Goal: Task Accomplishment & Management: Manage account settings

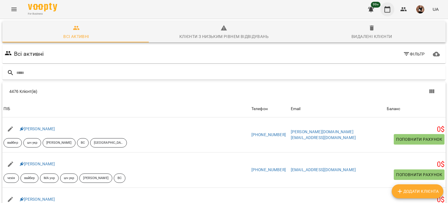
click at [386, 11] on icon "button" at bounding box center [387, 9] width 7 height 7
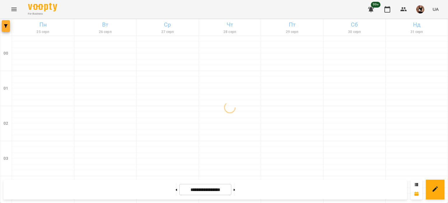
click at [6, 23] on button "button" at bounding box center [6, 26] width 8 height 12
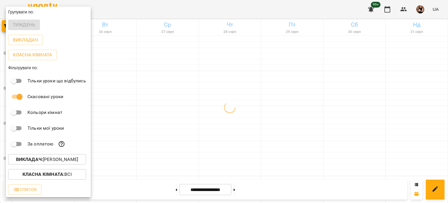
click at [59, 158] on p "Викладач : [PERSON_NAME]" at bounding box center [47, 159] width 62 height 7
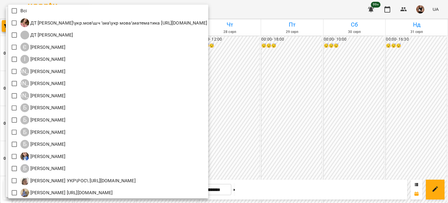
click at [315, 131] on div at bounding box center [224, 101] width 448 height 203
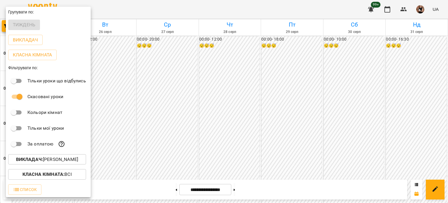
click at [286, 126] on div at bounding box center [224, 101] width 448 height 203
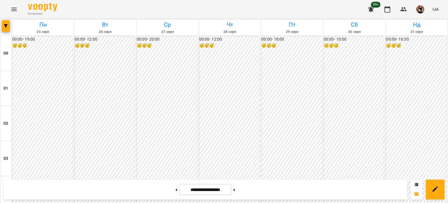
scroll to position [525, 0]
click at [235, 193] on button at bounding box center [234, 189] width 1 height 13
type input "**********"
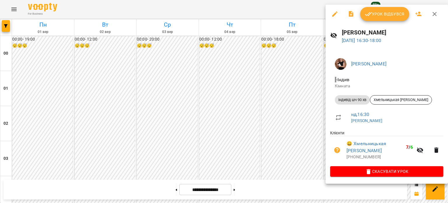
click at [396, 6] on div "Урок відбувся" at bounding box center [386, 14] width 122 height 19
click at [394, 10] on button "Урок відбувся" at bounding box center [384, 14] width 49 height 14
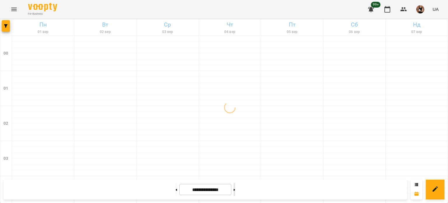
click at [235, 190] on icon at bounding box center [234, 189] width 1 height 2
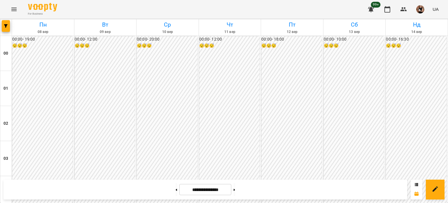
scroll to position [671, 0]
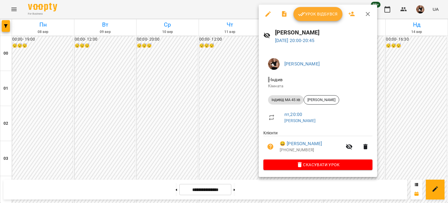
click at [368, 15] on icon "button" at bounding box center [368, 14] width 4 height 4
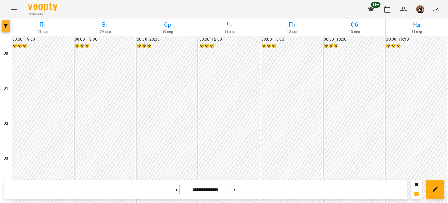
click at [4, 28] on button "button" at bounding box center [6, 26] width 8 height 12
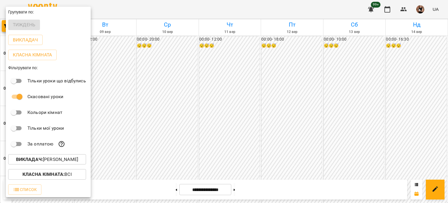
click at [54, 162] on p "Викладач : [PERSON_NAME]" at bounding box center [47, 159] width 62 height 7
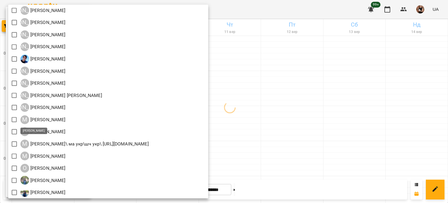
scroll to position [447, 0]
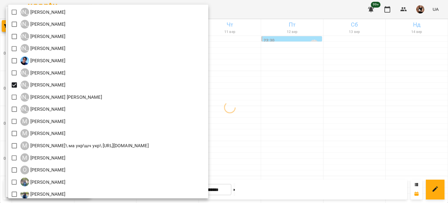
click at [305, 100] on div at bounding box center [224, 101] width 448 height 203
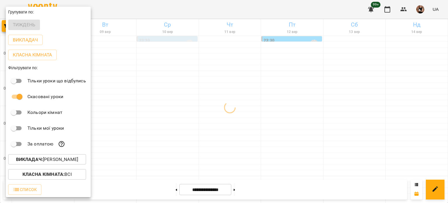
click at [305, 100] on div "Всі ДТ [PERSON_NAME]\укр.мов\шч \ма\укр мова\математика [URL][DOMAIN_NAME] ДТ […" at bounding box center [224, 101] width 448 height 203
click at [281, 120] on div at bounding box center [224, 101] width 448 height 203
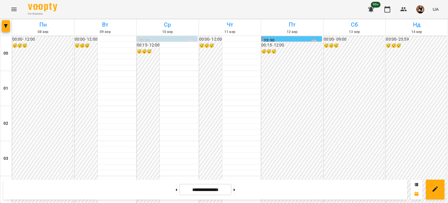
scroll to position [408, 0]
click at [235, 192] on button at bounding box center [234, 189] width 1 height 13
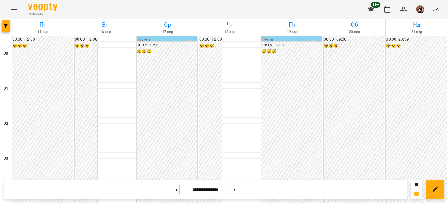
scroll to position [379, 0]
click at [5, 27] on icon "button" at bounding box center [5, 25] width 3 height 3
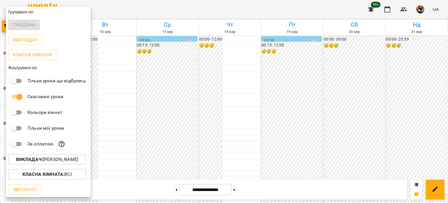
click at [39, 164] on button "Викладач : [PERSON_NAME]" at bounding box center [47, 159] width 78 height 10
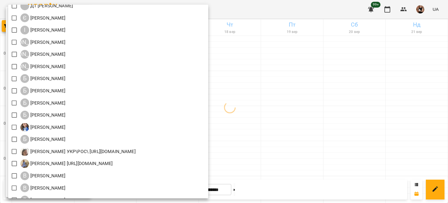
scroll to position [0, 0]
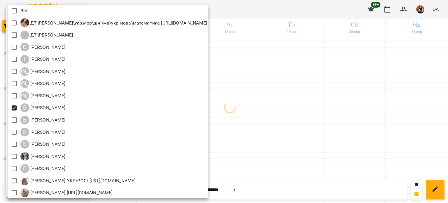
click at [308, 120] on div at bounding box center [224, 101] width 448 height 203
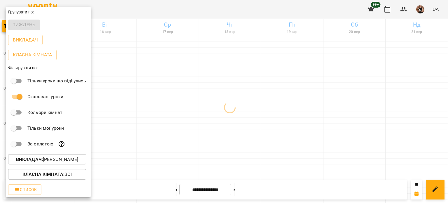
click at [308, 120] on div at bounding box center [224, 101] width 448 height 203
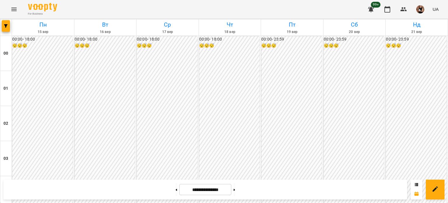
scroll to position [582, 0]
click at [176, 192] on button at bounding box center [176, 189] width 1 height 13
type input "**********"
click at [13, 20] on h6 "Пн" at bounding box center [43, 24] width 60 height 9
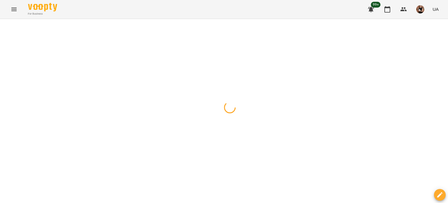
click at [6, 24] on button "button" at bounding box center [6, 26] width 8 height 12
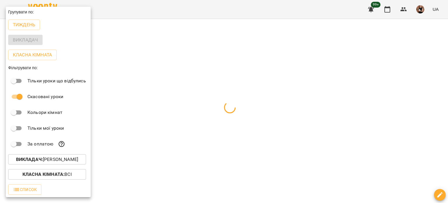
click at [60, 157] on p "Викладач : [PERSON_NAME]" at bounding box center [47, 159] width 62 height 7
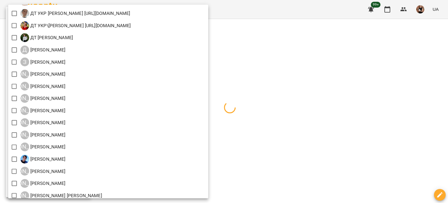
scroll to position [350, 0]
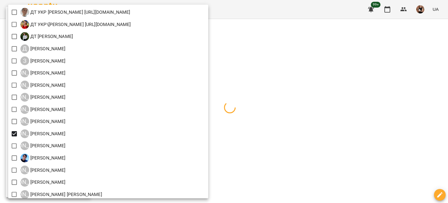
click at [317, 115] on div at bounding box center [224, 101] width 448 height 203
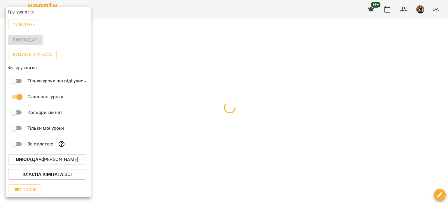
click at [317, 115] on div at bounding box center [224, 101] width 448 height 203
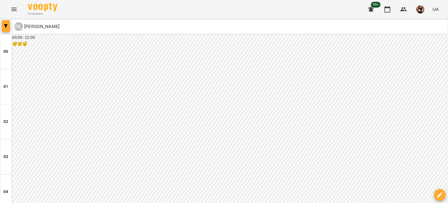
click at [6, 29] on button "button" at bounding box center [6, 26] width 8 height 12
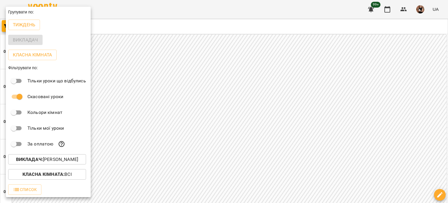
click at [28, 31] on div "Тиждень" at bounding box center [48, 24] width 85 height 15
click at [27, 24] on p "Тиждень" at bounding box center [24, 24] width 22 height 7
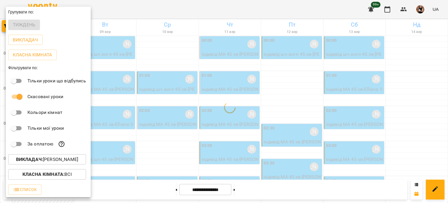
click at [291, 95] on div at bounding box center [224, 101] width 448 height 203
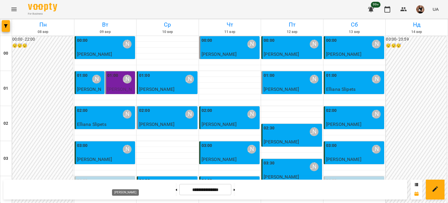
scroll to position [0, 0]
click at [8, 25] on span "button" at bounding box center [6, 25] width 8 height 3
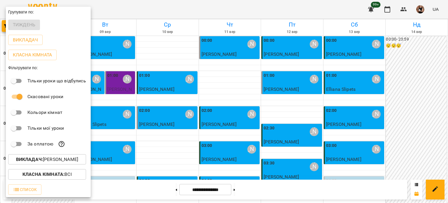
click at [55, 163] on p "Викладач : [PERSON_NAME]" at bounding box center [47, 159] width 62 height 7
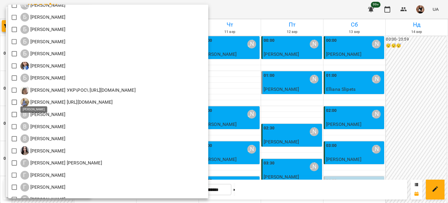
scroll to position [117, 0]
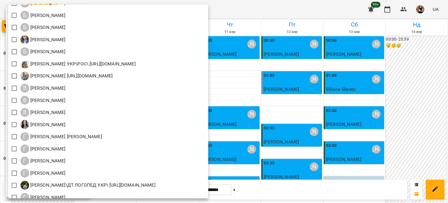
click at [418, 79] on div at bounding box center [224, 101] width 448 height 203
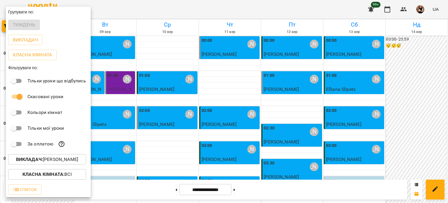
click at [129, 188] on div at bounding box center [224, 101] width 448 height 203
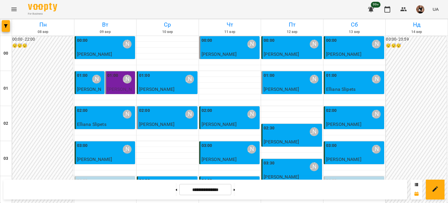
click at [176, 190] on icon at bounding box center [176, 189] width 1 height 2
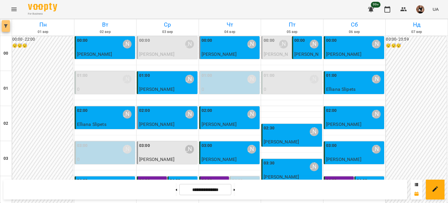
click at [7, 24] on icon "button" at bounding box center [5, 25] width 3 height 3
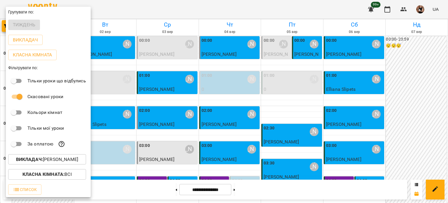
click at [59, 158] on p "Викладач : [PERSON_NAME]" at bounding box center [47, 159] width 62 height 7
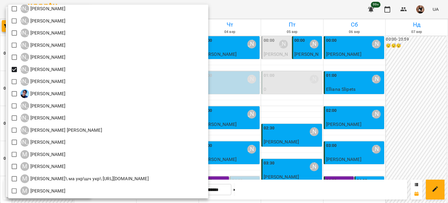
scroll to position [437, 0]
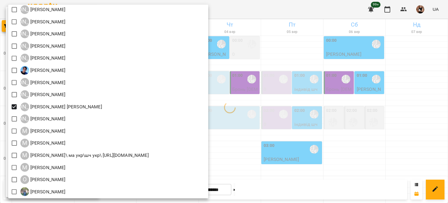
click at [369, 157] on div at bounding box center [224, 101] width 448 height 203
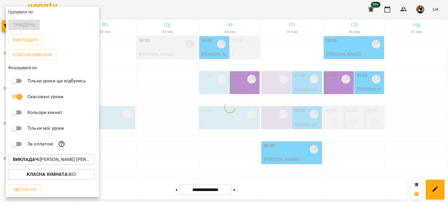
click at [369, 157] on div "Всі ДТ [PERSON_NAME]\укр.мов\шч \ма\укр мова\математика [URL][DOMAIN_NAME] ДТ […" at bounding box center [224, 101] width 448 height 203
click at [371, 158] on div at bounding box center [224, 101] width 448 height 203
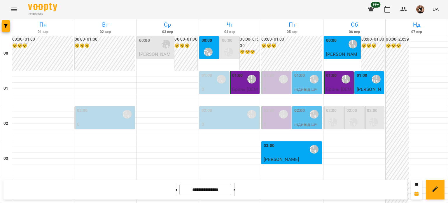
click at [235, 188] on button at bounding box center [234, 189] width 1 height 13
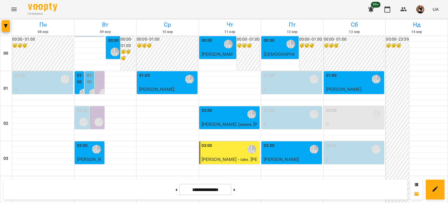
click at [310, 75] on div "[PERSON_NAME] [PERSON_NAME]" at bounding box center [314, 79] width 9 height 9
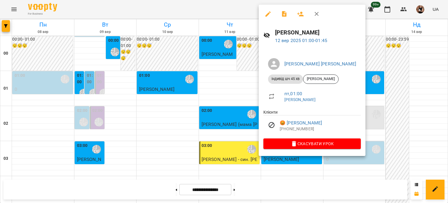
drag, startPoint x: 318, startPoint y: 11, endPoint x: 288, endPoint y: 118, distance: 110.7
click at [317, 11] on icon "button" at bounding box center [316, 13] width 7 height 7
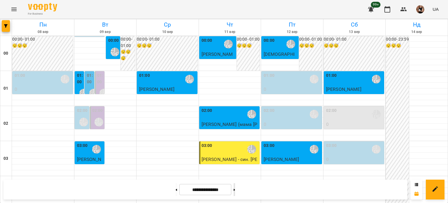
click at [235, 190] on icon at bounding box center [234, 189] width 1 height 2
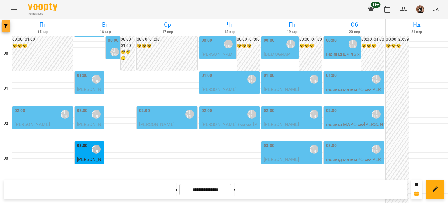
click at [7, 24] on button "button" at bounding box center [6, 26] width 8 height 12
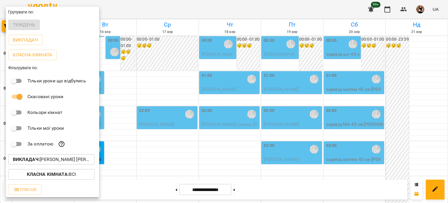
click at [59, 159] on p "Викладач : [PERSON_NAME] [PERSON_NAME]" at bounding box center [51, 159] width 77 height 7
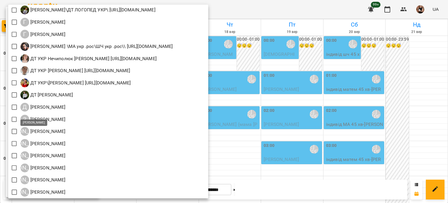
scroll to position [379, 0]
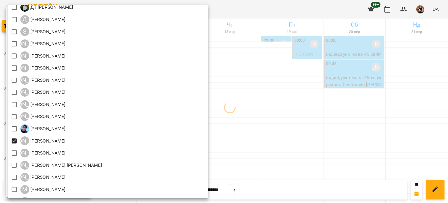
click at [299, 118] on div at bounding box center [224, 101] width 448 height 203
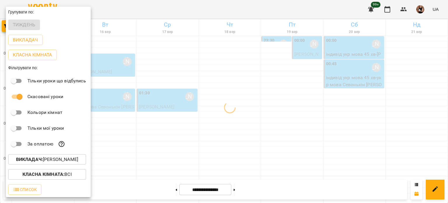
click at [299, 118] on div at bounding box center [224, 101] width 448 height 203
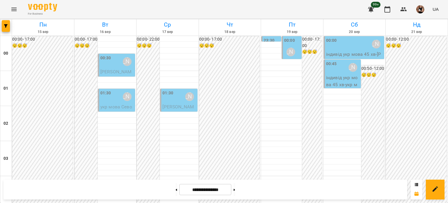
scroll to position [0, 0]
click at [9, 27] on span "button" at bounding box center [6, 25] width 8 height 3
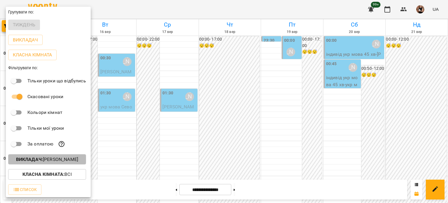
click at [51, 161] on p "Викладач : [PERSON_NAME]" at bounding box center [47, 159] width 62 height 7
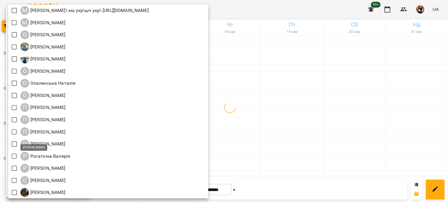
scroll to position [583, 0]
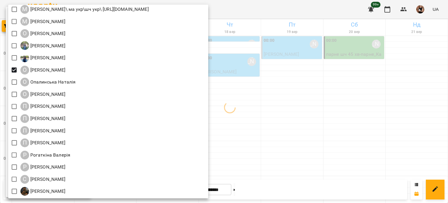
click at [283, 134] on div at bounding box center [224, 101] width 448 height 203
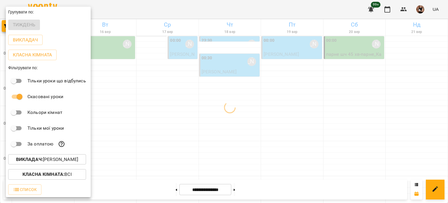
click at [204, 134] on div at bounding box center [224, 101] width 448 height 203
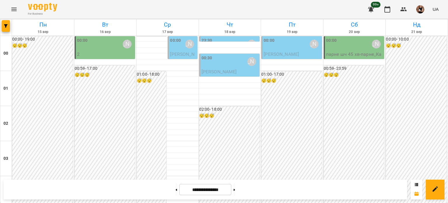
scroll to position [0, 0]
click at [6, 21] on button "button" at bounding box center [6, 26] width 8 height 12
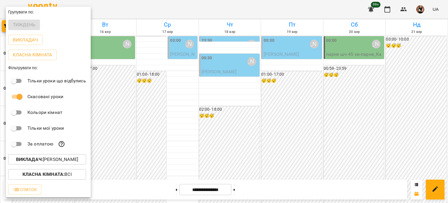
click at [42, 160] on p "Викладач : [PERSON_NAME]" at bounding box center [47, 159] width 62 height 7
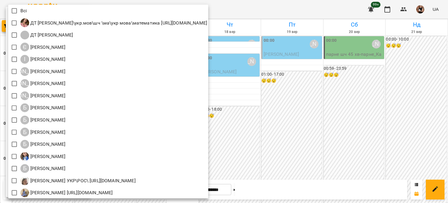
click at [309, 130] on div at bounding box center [224, 101] width 448 height 203
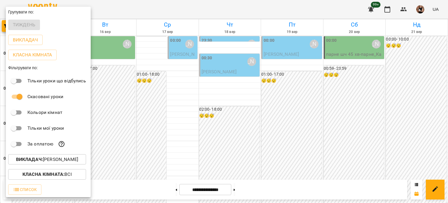
click at [102, 116] on div at bounding box center [224, 101] width 448 height 203
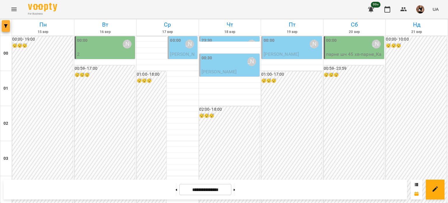
click at [3, 27] on span "button" at bounding box center [6, 25] width 8 height 3
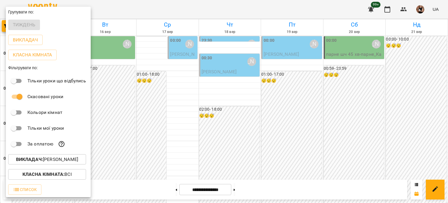
click at [43, 161] on p "Викладач : [PERSON_NAME]" at bounding box center [47, 159] width 62 height 7
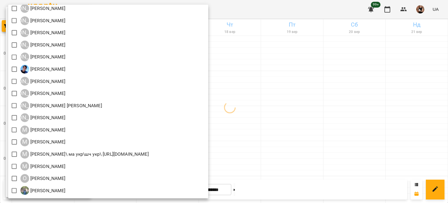
scroll to position [437, 0]
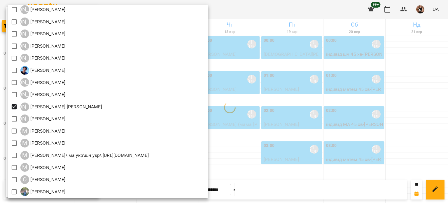
click at [413, 90] on div at bounding box center [224, 101] width 448 height 203
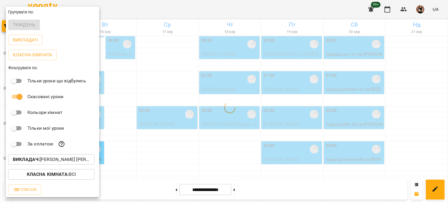
click at [413, 90] on div "Всі ДТ [PERSON_NAME]\укр.мов\шч \ма\укр мова\математика [URL][DOMAIN_NAME] ДТ […" at bounding box center [224, 101] width 448 height 203
click at [413, 90] on div at bounding box center [224, 101] width 448 height 203
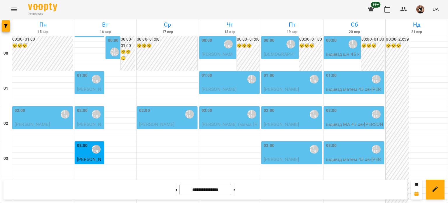
scroll to position [554, 0]
click at [5, 24] on icon "button" at bounding box center [5, 25] width 3 height 3
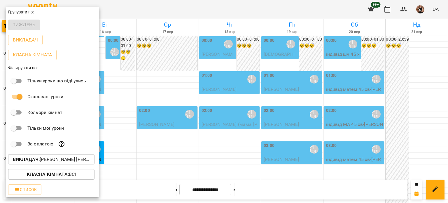
click at [31, 161] on b "Викладач :" at bounding box center [26, 159] width 27 height 6
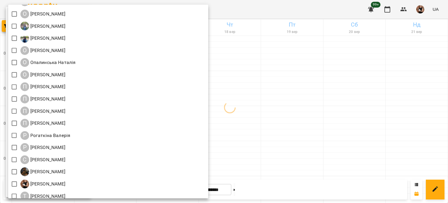
scroll to position [612, 0]
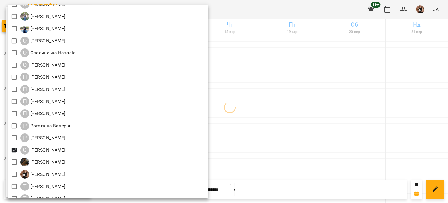
click at [328, 125] on div at bounding box center [224, 101] width 448 height 203
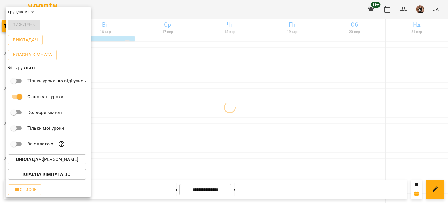
click at [328, 125] on div "Всі ДТ [PERSON_NAME]\укр.мов\шч \ма\укр мова\математика [URL][DOMAIN_NAME] ДТ […" at bounding box center [224, 101] width 448 height 203
click at [319, 127] on div at bounding box center [224, 101] width 448 height 203
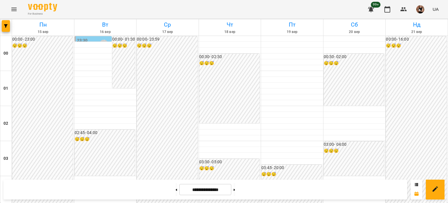
scroll to position [349, 0]
click at [235, 190] on button at bounding box center [234, 189] width 1 height 13
type input "**********"
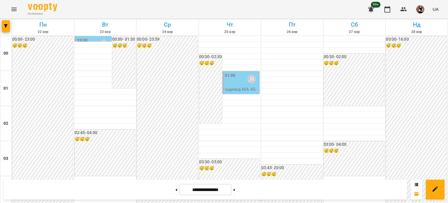
scroll to position [699, 0]
click at [7, 29] on button "button" at bounding box center [6, 26] width 8 height 12
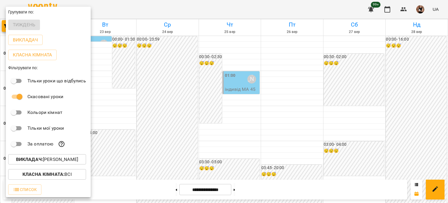
click at [60, 157] on button "Викладач : [PERSON_NAME]" at bounding box center [47, 159] width 78 height 10
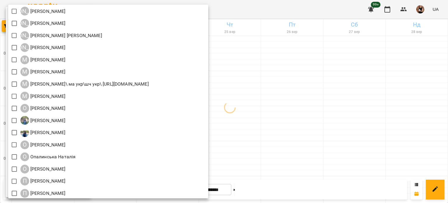
scroll to position [476, 0]
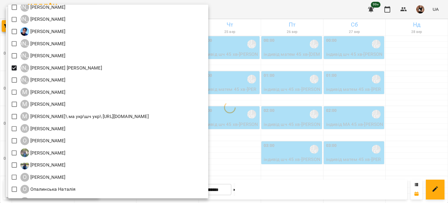
click at [371, 113] on div at bounding box center [224, 101] width 448 height 203
click at [371, 113] on div "Всі ДТ [PERSON_NAME]\укр.мов\шч \ма\укр мова\математика [URL][DOMAIN_NAME] ДТ […" at bounding box center [224, 101] width 448 height 203
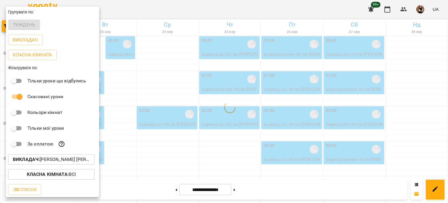
click at [371, 113] on div at bounding box center [224, 101] width 448 height 203
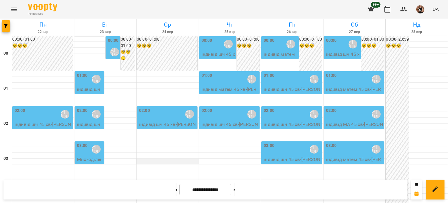
scroll to position [58, 0]
